Goal: Navigation & Orientation: Find specific page/section

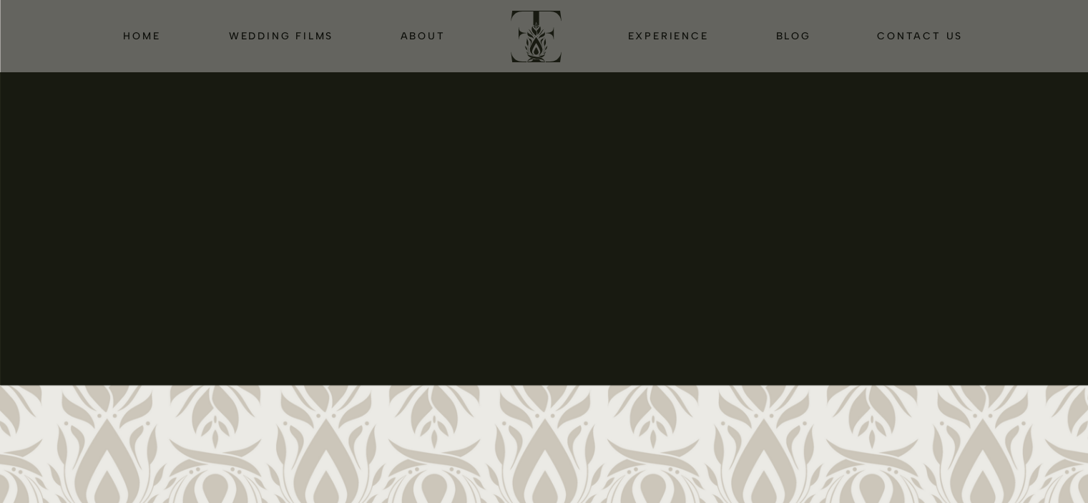
drag, startPoint x: 901, startPoint y: 203, endPoint x: 941, endPoint y: 531, distance: 329.9
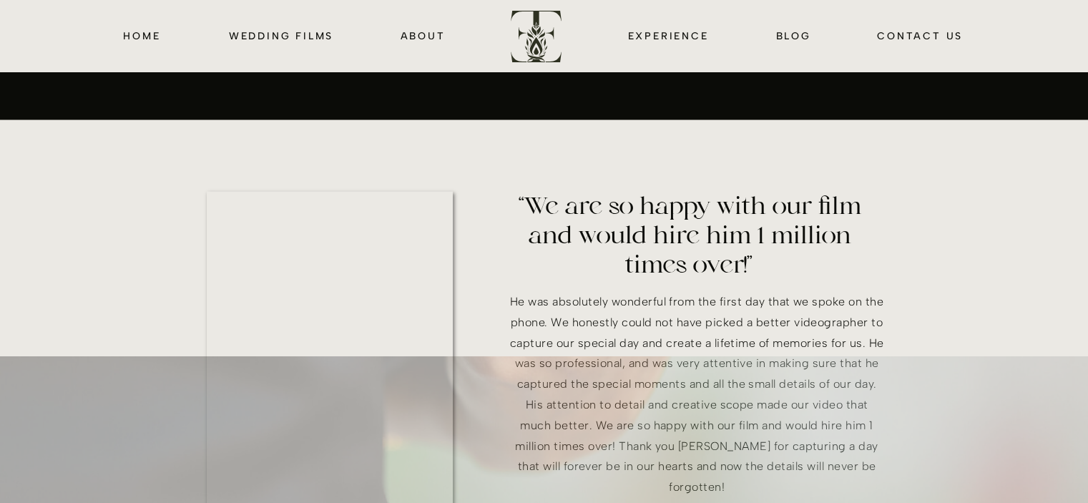
drag, startPoint x: 941, startPoint y: 500, endPoint x: 961, endPoint y: 531, distance: 36.7
click at [961, 502] on html "CONTACT us blog EXPERIENCE about wedding films HOME CONTACT us blog EXPERIENCE …" at bounding box center [544, 104] width 1088 height 5803
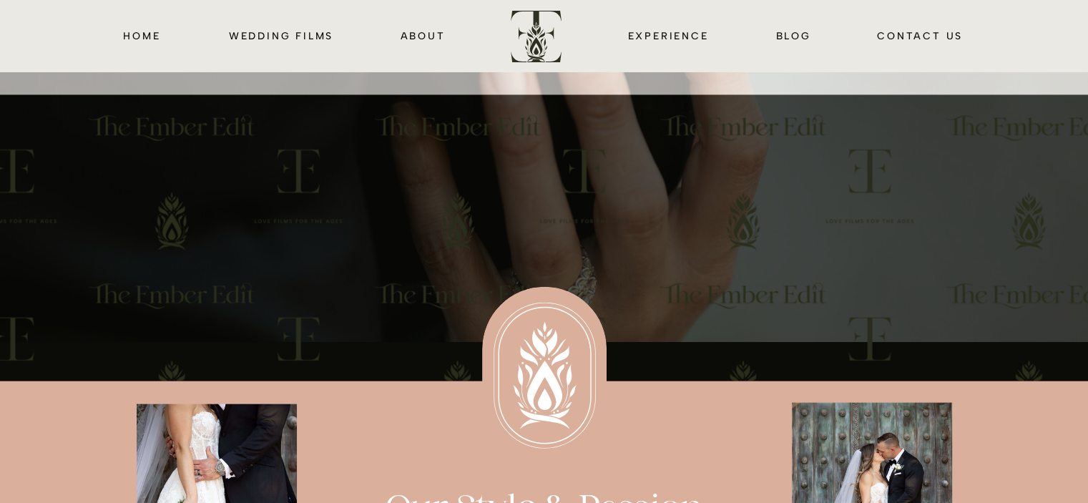
scroll to position [3366, 0]
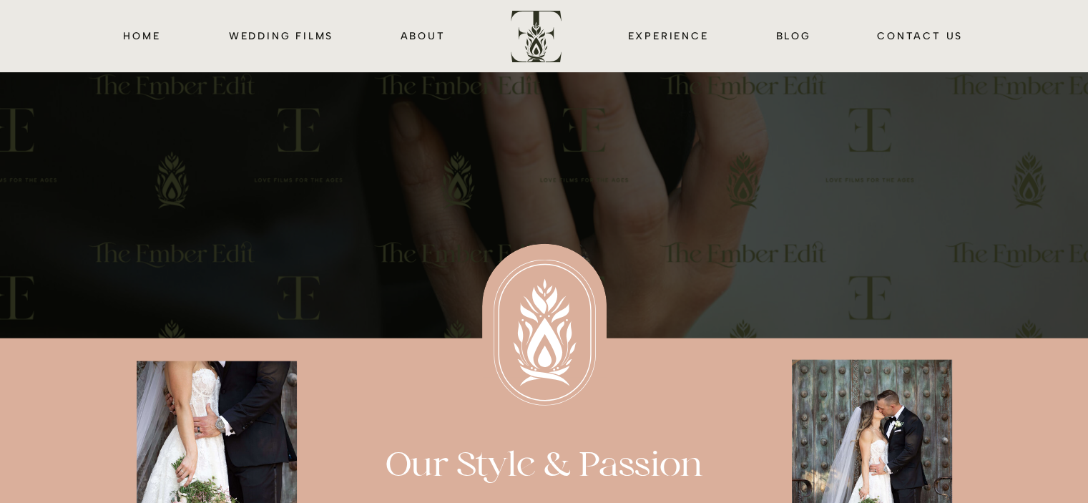
drag, startPoint x: 1069, startPoint y: 59, endPoint x: 724, endPoint y: 132, distance: 353.1
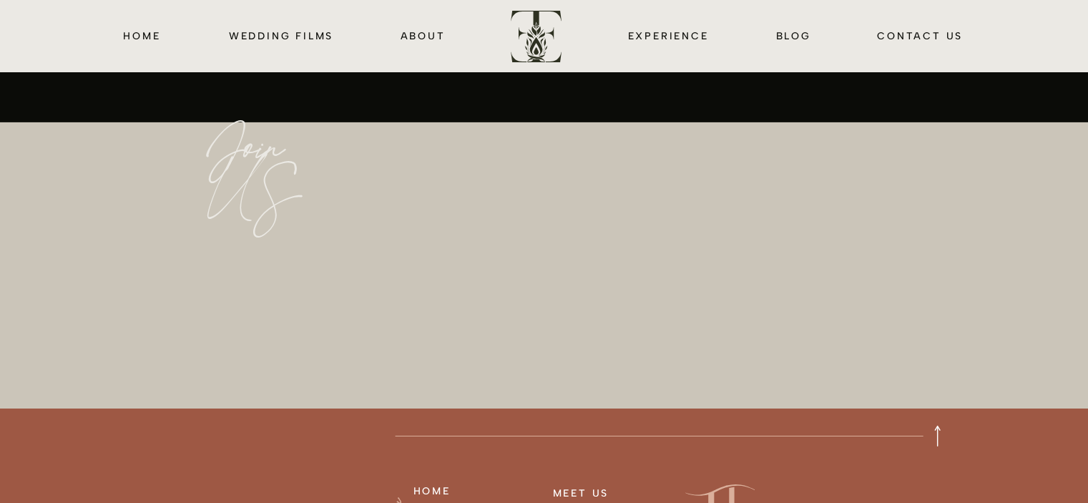
scroll to position [5300, 0]
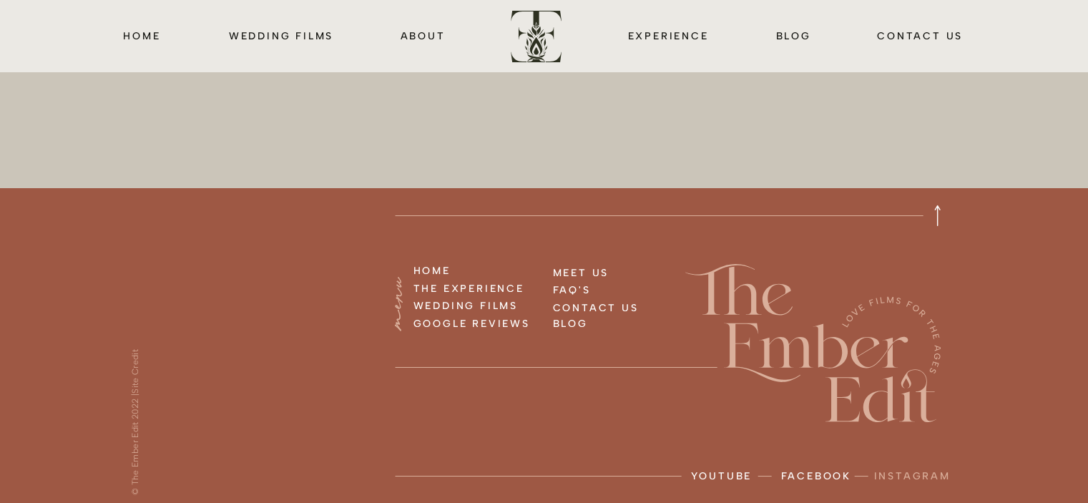
click at [914, 475] on p "instagram" at bounding box center [913, 479] width 79 height 24
click at [835, 474] on p "facebook" at bounding box center [817, 479] width 72 height 24
click at [412, 40] on nav "about" at bounding box center [423, 35] width 46 height 16
